Goal: Task Accomplishment & Management: Use online tool/utility

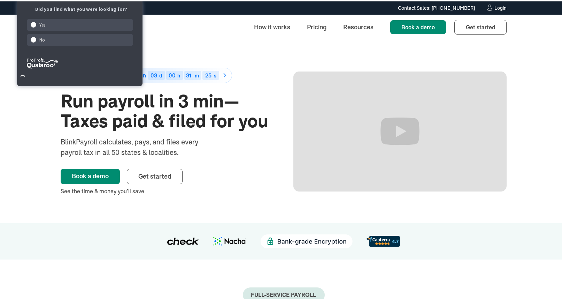
click at [497, 7] on div "Login" at bounding box center [501, 6] width 12 height 5
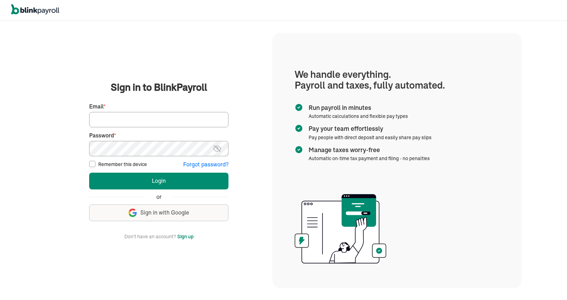
type input "[EMAIL_ADDRESS][DOMAIN_NAME]"
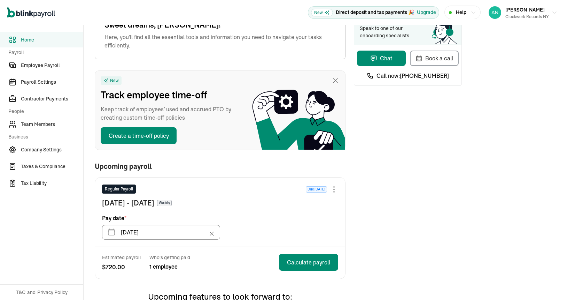
scroll to position [39, 0]
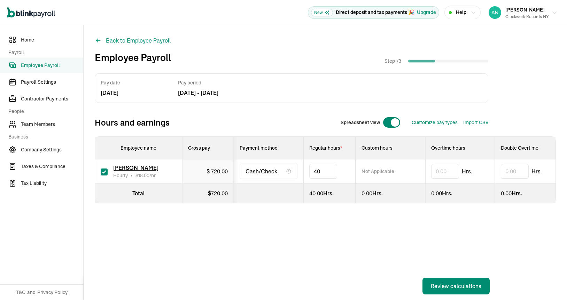
type input "4"
type input "30"
click at [443, 288] on div "Review calculations" at bounding box center [456, 286] width 51 height 8
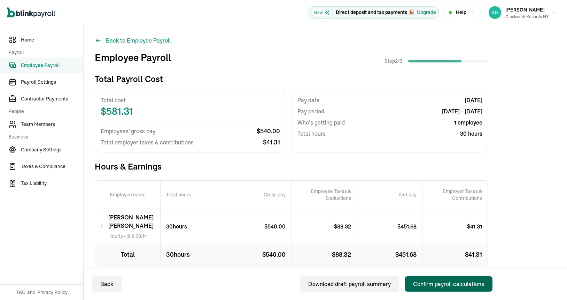
click at [441, 284] on div "Confirm payroll calculations" at bounding box center [448, 283] width 71 height 8
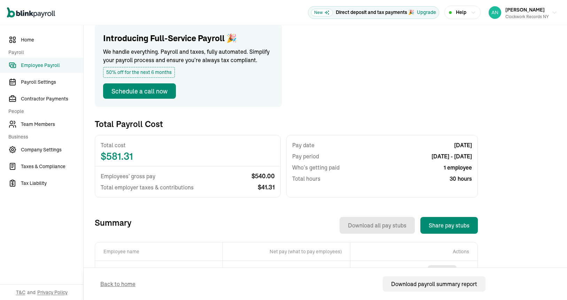
scroll to position [100, 0]
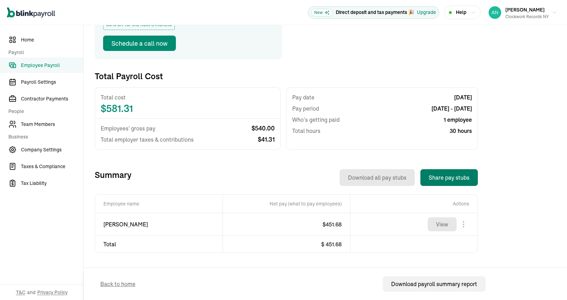
click at [444, 176] on button "Share pay stubs" at bounding box center [450, 177] width 58 height 17
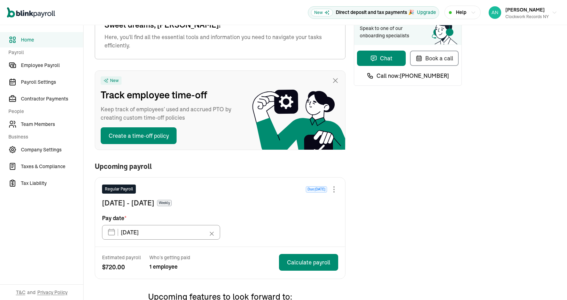
scroll to position [39, 0]
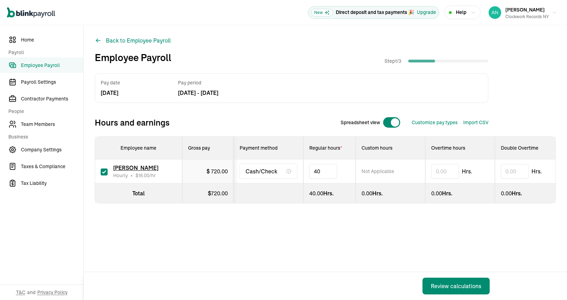
type input "4"
type input "30"
click at [443, 288] on div "Review calculations" at bounding box center [456, 286] width 51 height 8
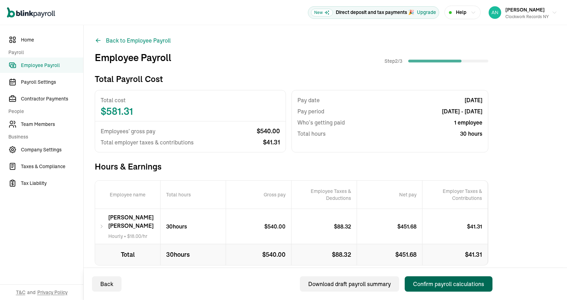
click at [441, 284] on div "Confirm payroll calculations" at bounding box center [448, 283] width 71 height 8
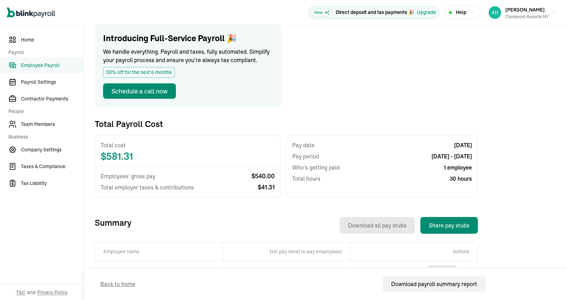
scroll to position [100, 0]
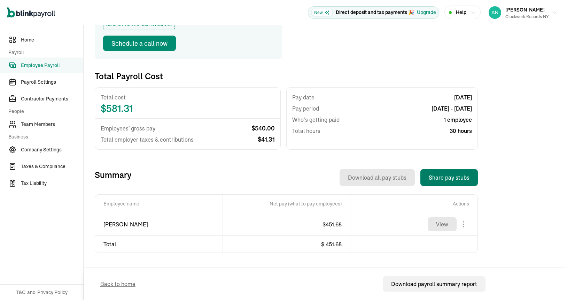
click at [444, 176] on button "Share pay stubs" at bounding box center [450, 177] width 58 height 17
